Goal: Task Accomplishment & Management: Manage account settings

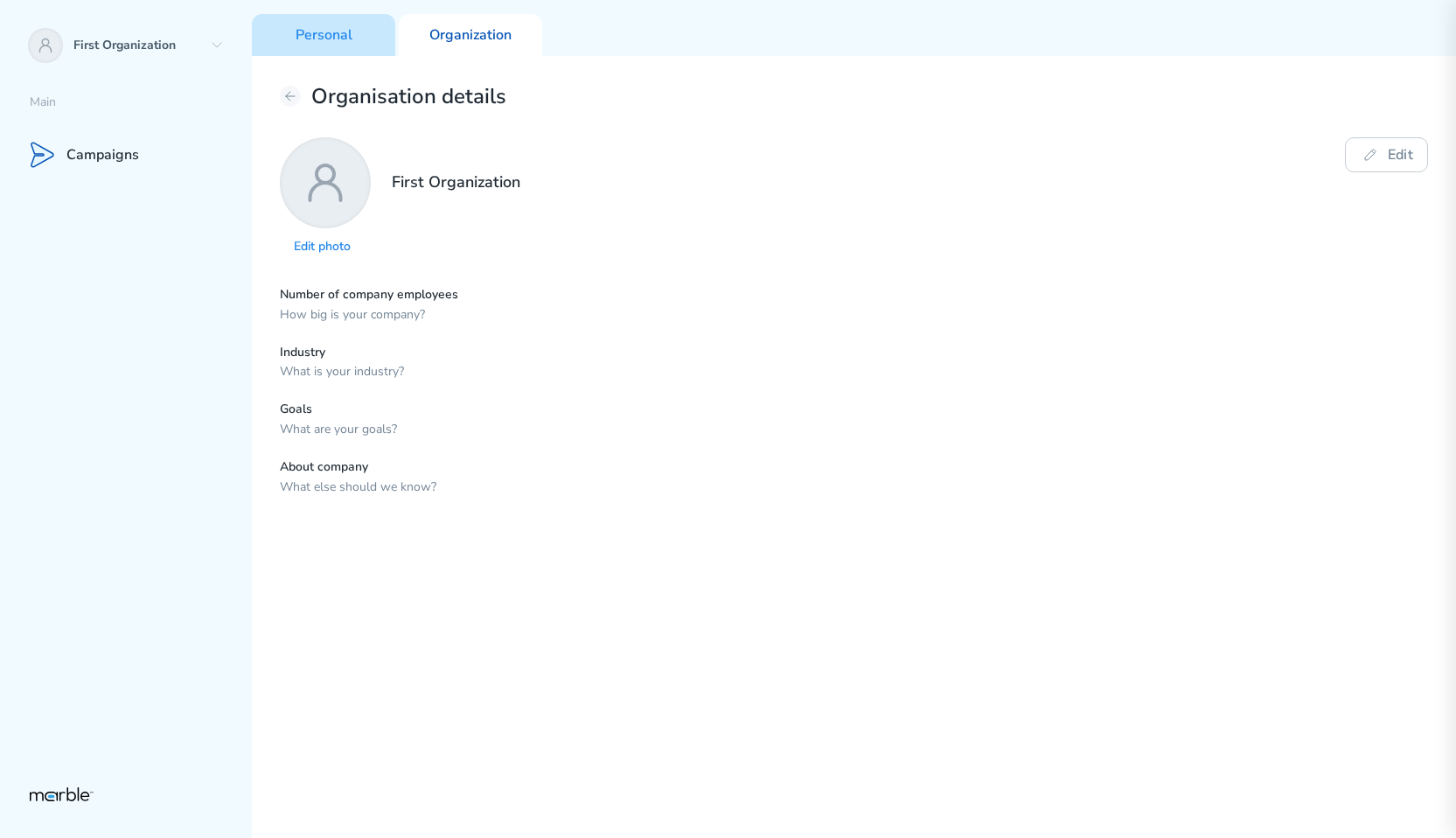
click at [355, 30] on div "Personal" at bounding box center [324, 35] width 144 height 42
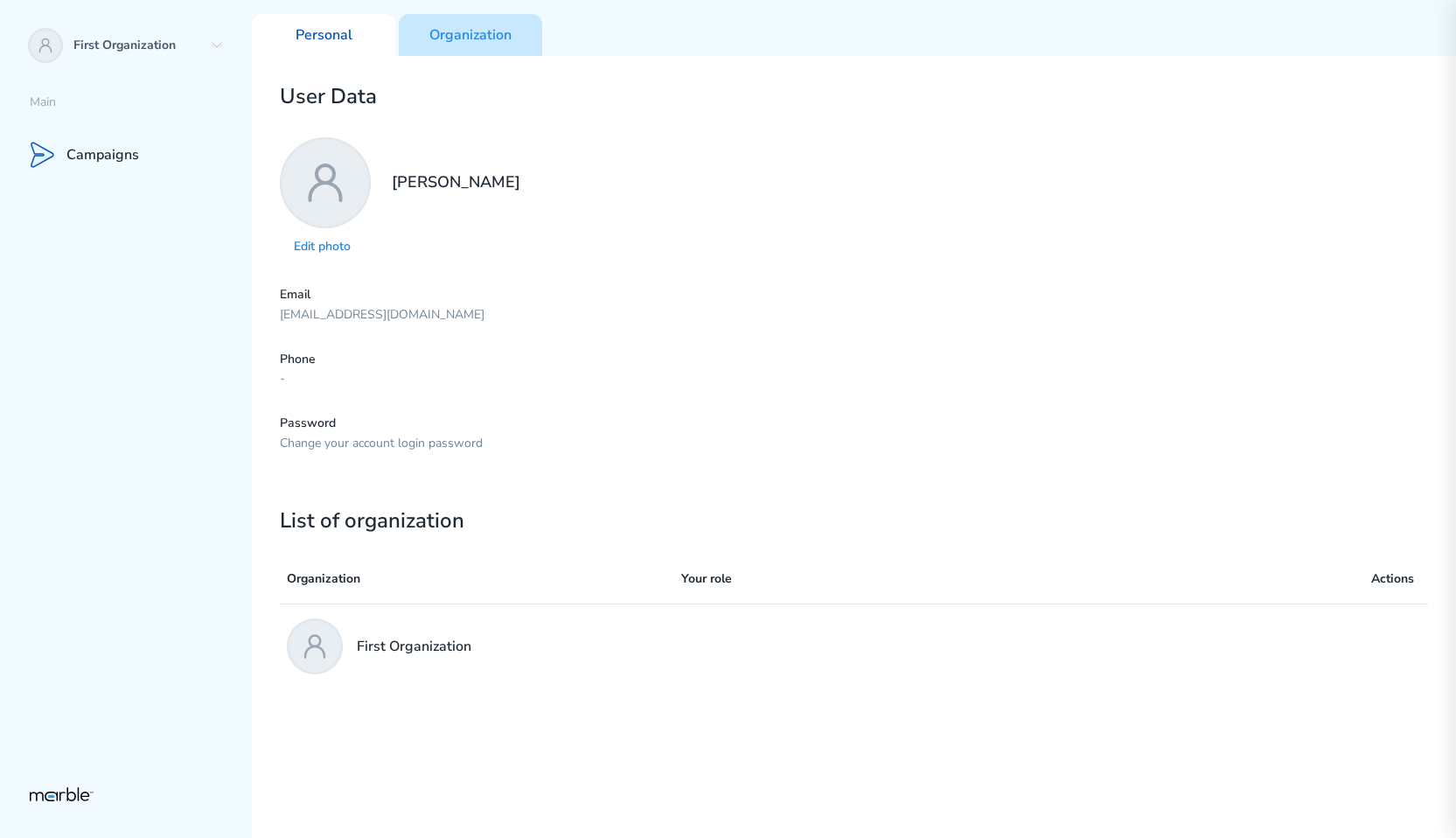
click at [458, 41] on p "Organization" at bounding box center [470, 35] width 82 height 18
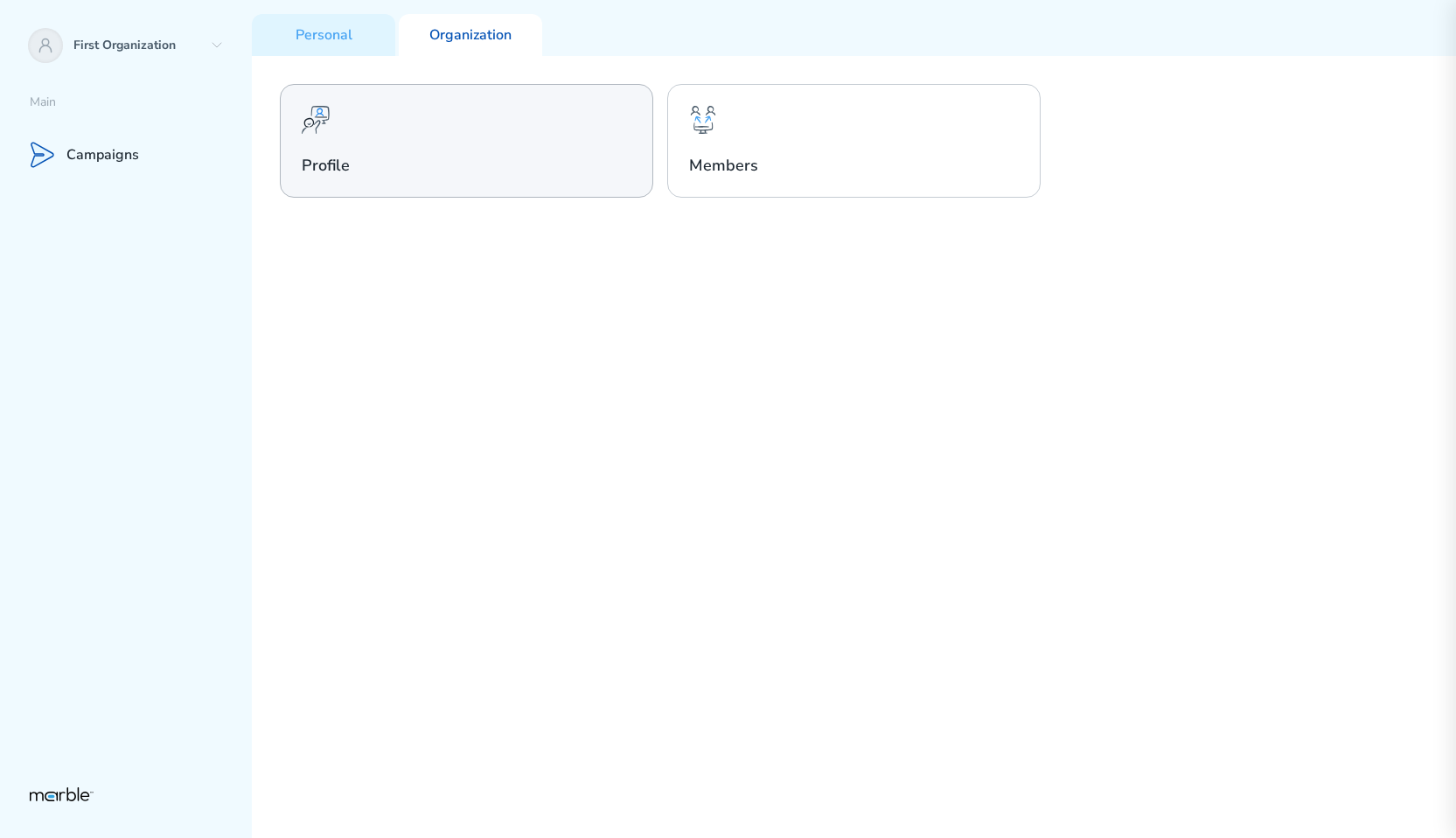
click at [498, 155] on h2 "Profile" at bounding box center [466, 165] width 330 height 21
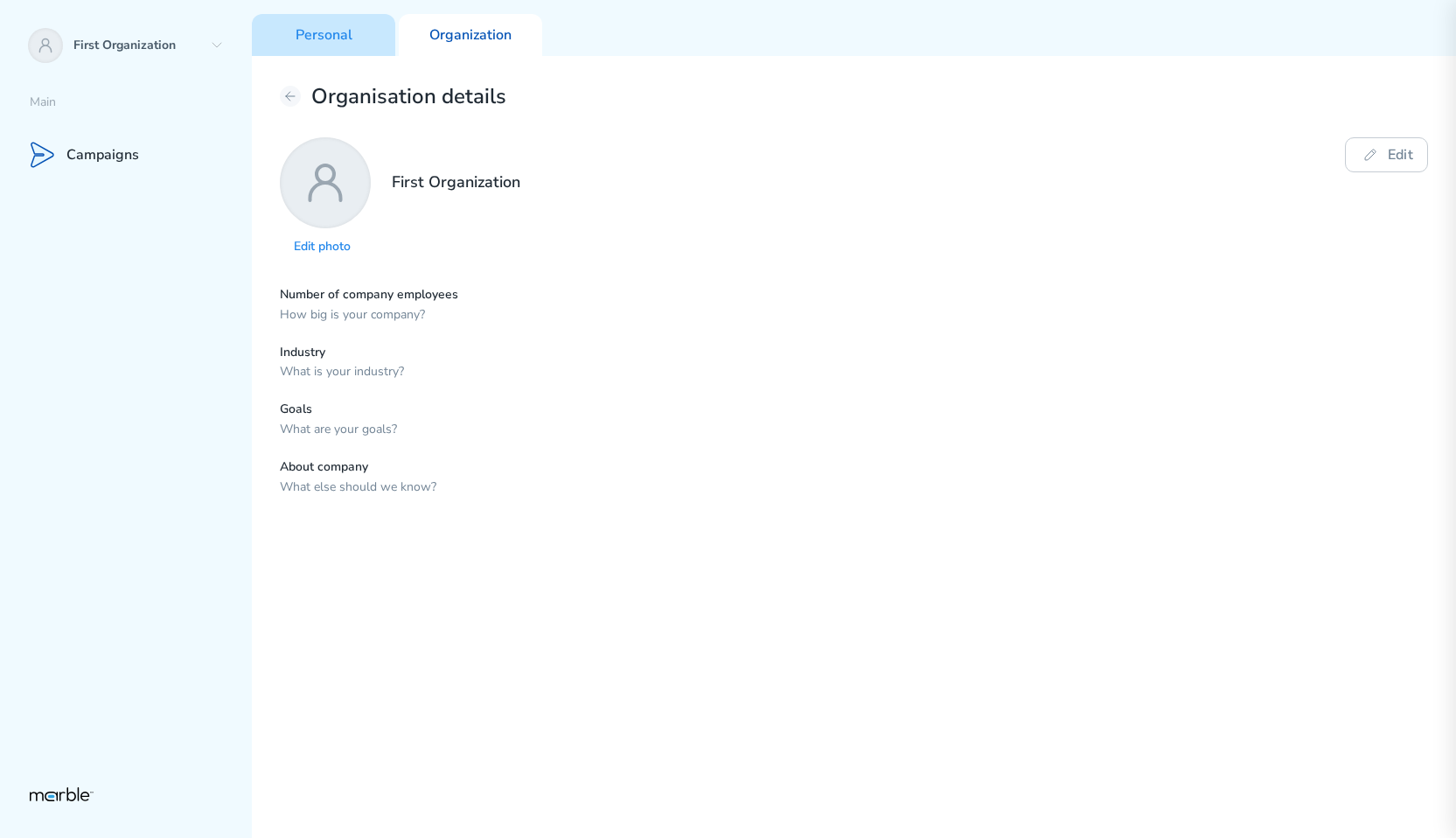
click at [328, 24] on div "Personal" at bounding box center [324, 35] width 144 height 42
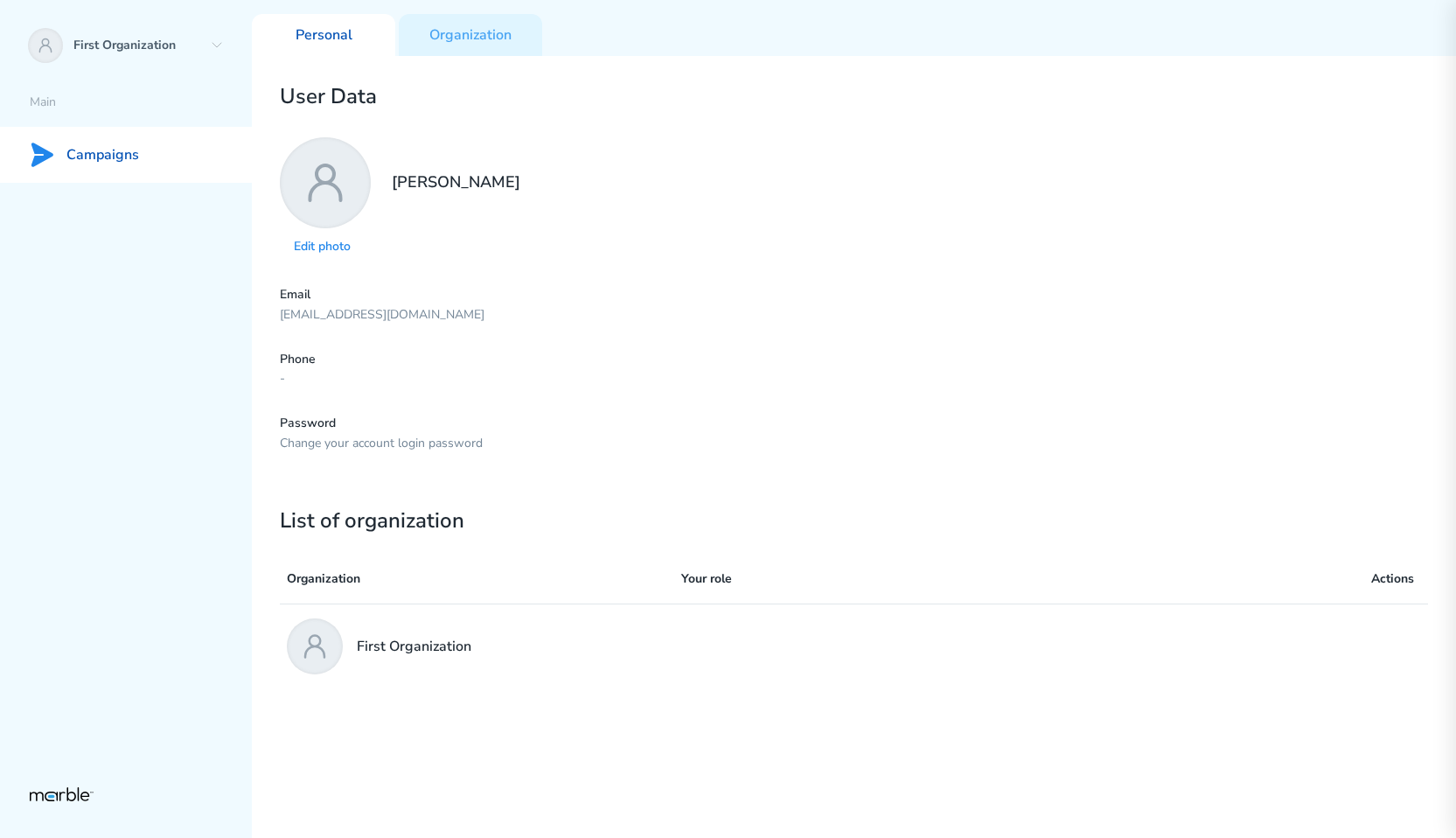
click at [115, 153] on p "Campaigns" at bounding box center [102, 155] width 73 height 18
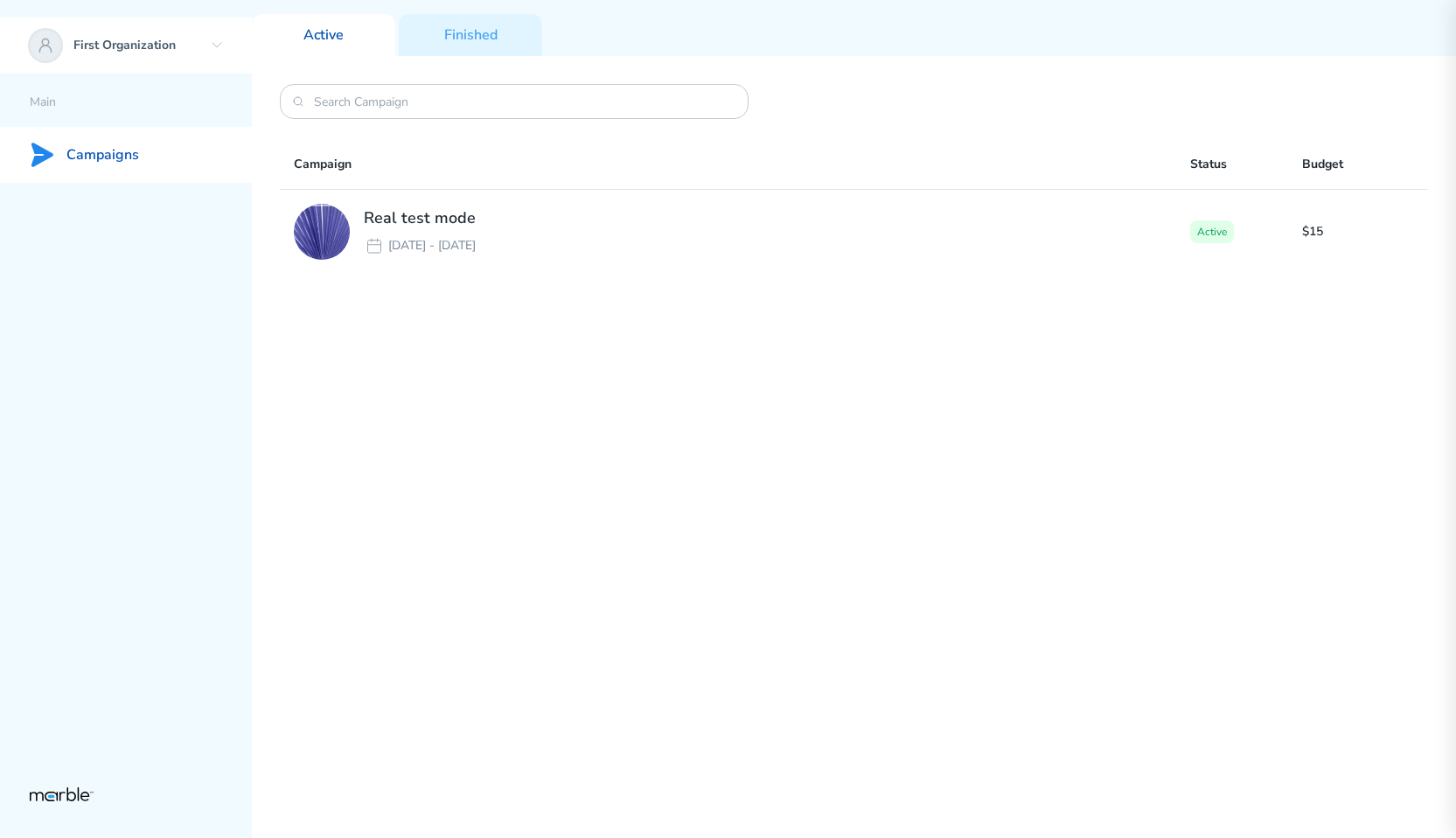
click at [180, 45] on p "First Organization" at bounding box center [138, 46] width 129 height 17
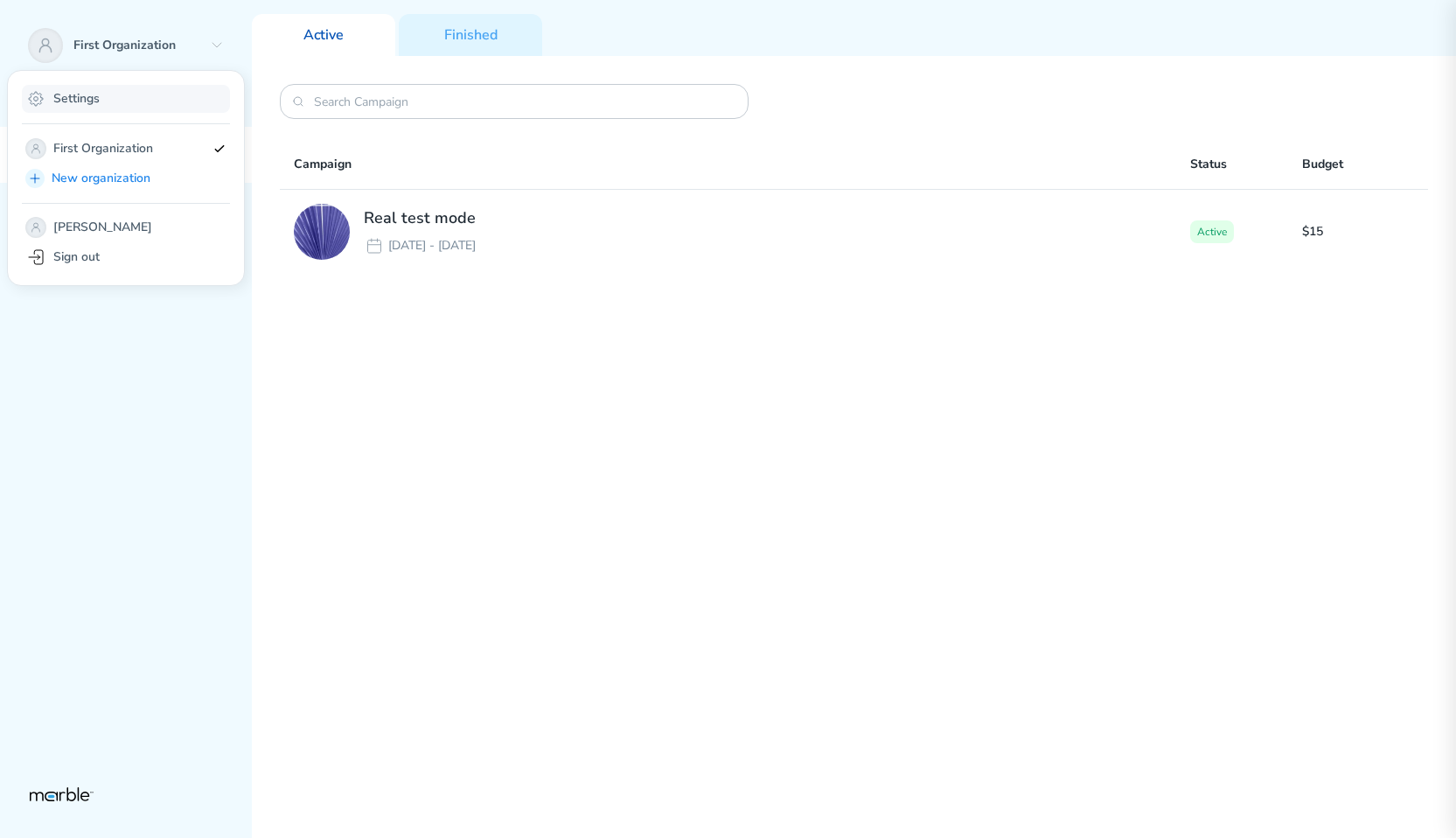
click at [129, 98] on div "Settings" at bounding box center [126, 99] width 208 height 28
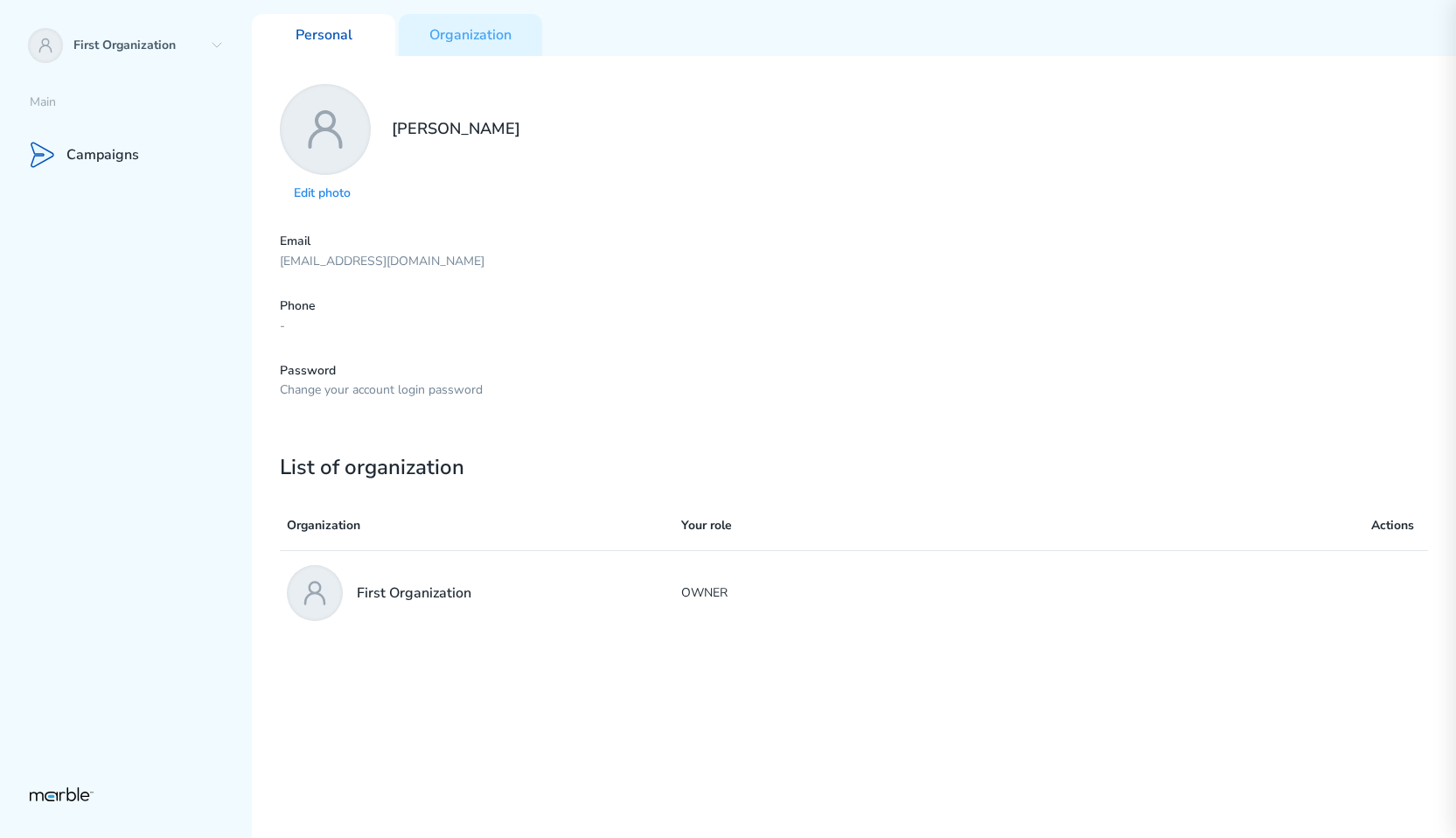
click at [933, 351] on div "Email markouski.u+98357893745943985@gmail.com Phone - Password Change your acco…" at bounding box center [854, 316] width 1148 height 165
click at [651, 360] on div "Email markouski.u+98357893745943985@gmail.com Phone - Password Change your acco…" at bounding box center [854, 316] width 1148 height 165
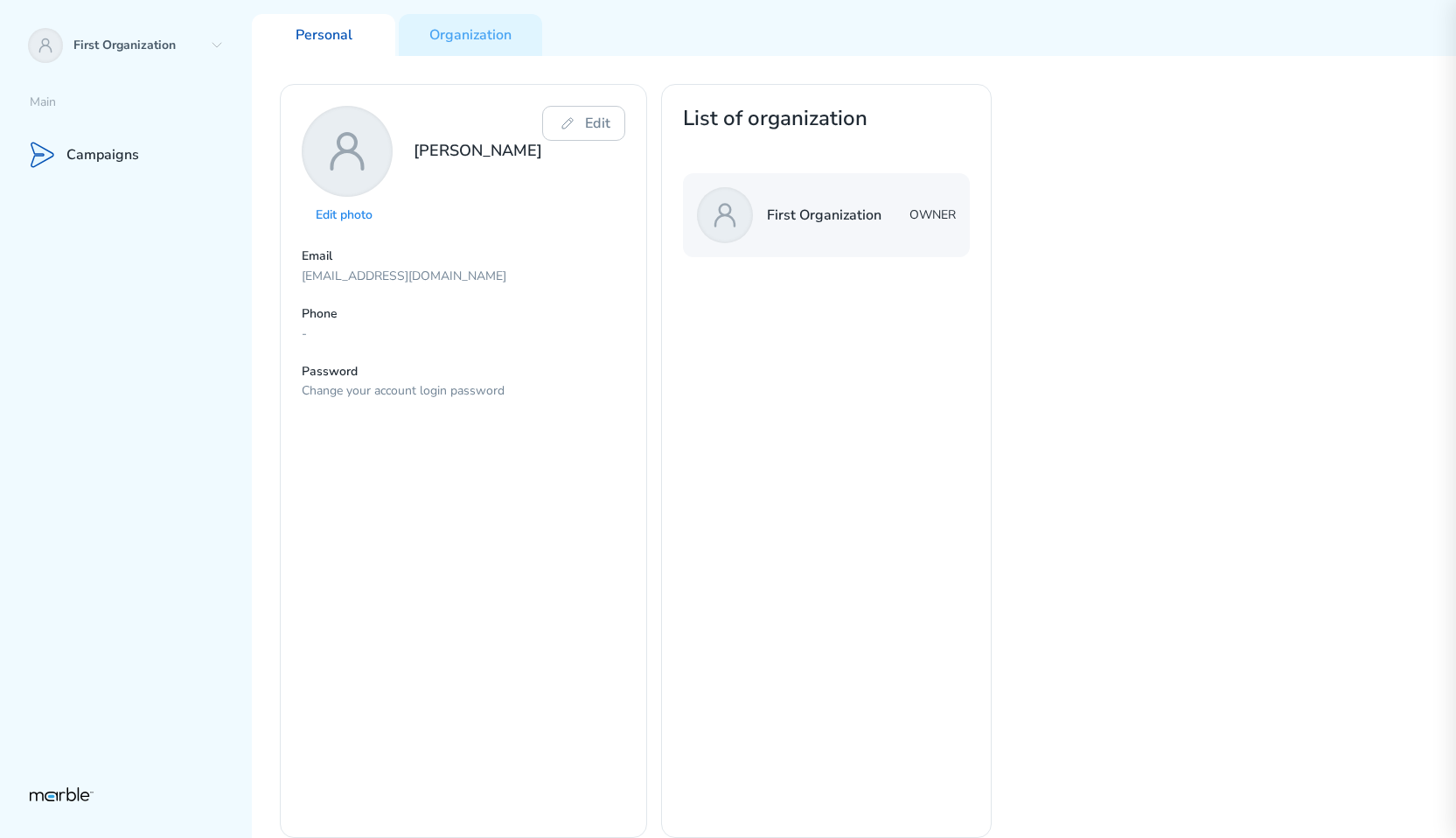
click at [990, 542] on div "Edit photo Yury Edit Email markouski.u+98357893745943985@gmail.com Phone - Pass…" at bounding box center [854, 447] width 1204 height 782
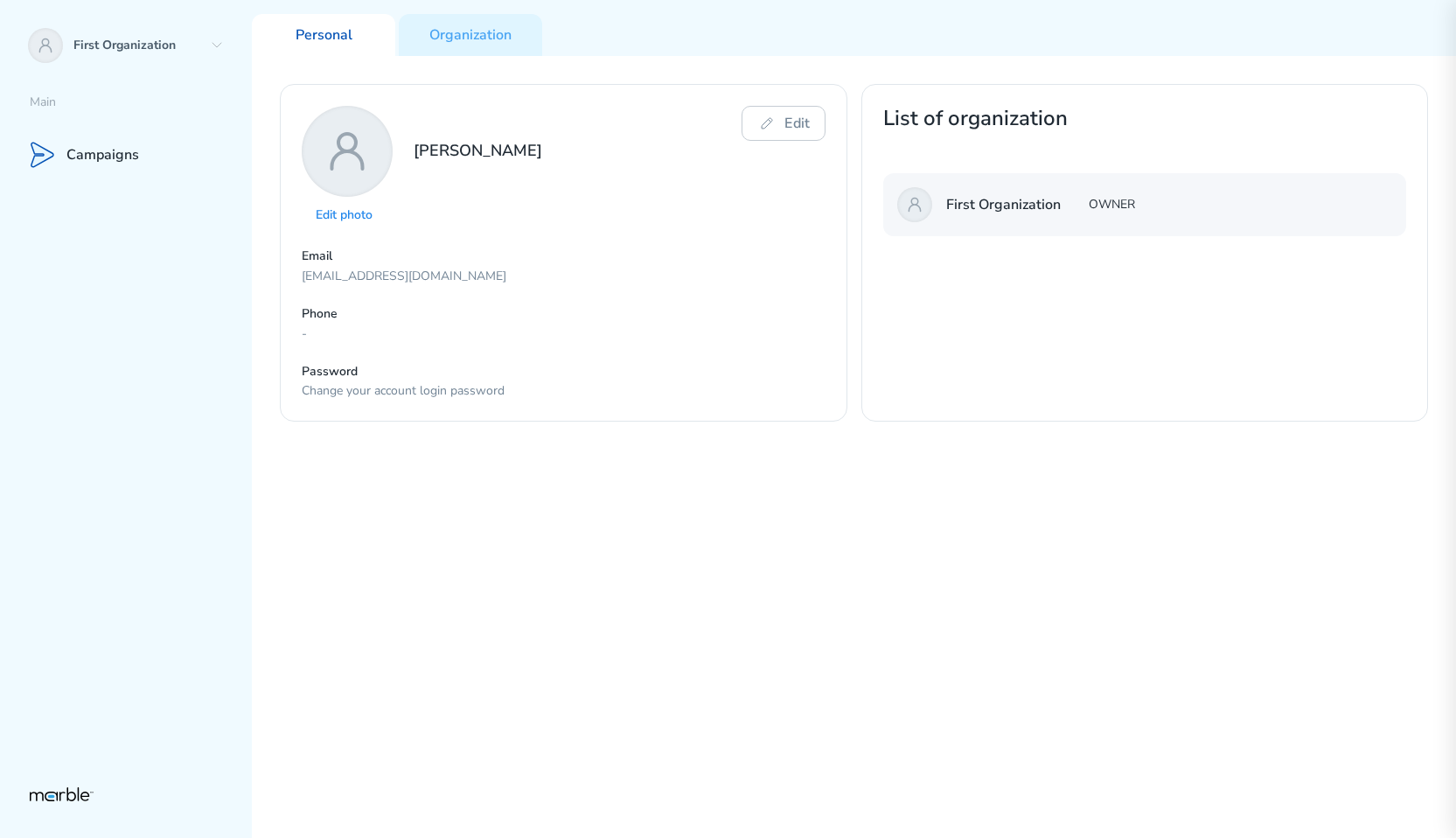
click at [1121, 206] on p "OWNER" at bounding box center [1111, 205] width 46 height 21
click at [1111, 204] on p "OWNER" at bounding box center [1111, 205] width 46 height 21
